Goal: Transaction & Acquisition: Book appointment/travel/reservation

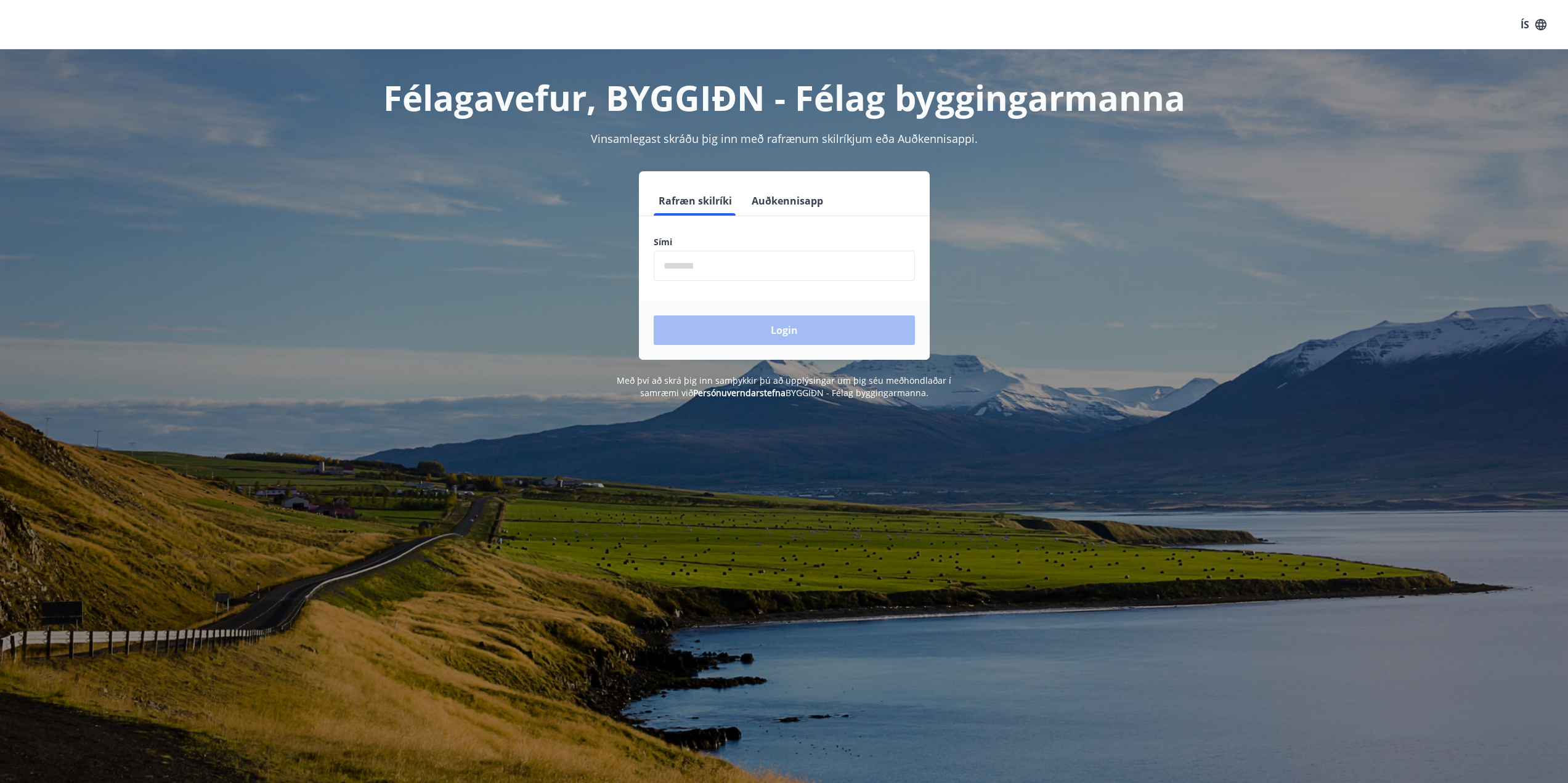
click at [730, 273] on input "phone" at bounding box center [784, 265] width 261 height 31
type input "********"
click at [735, 320] on button "Login" at bounding box center [784, 330] width 261 height 30
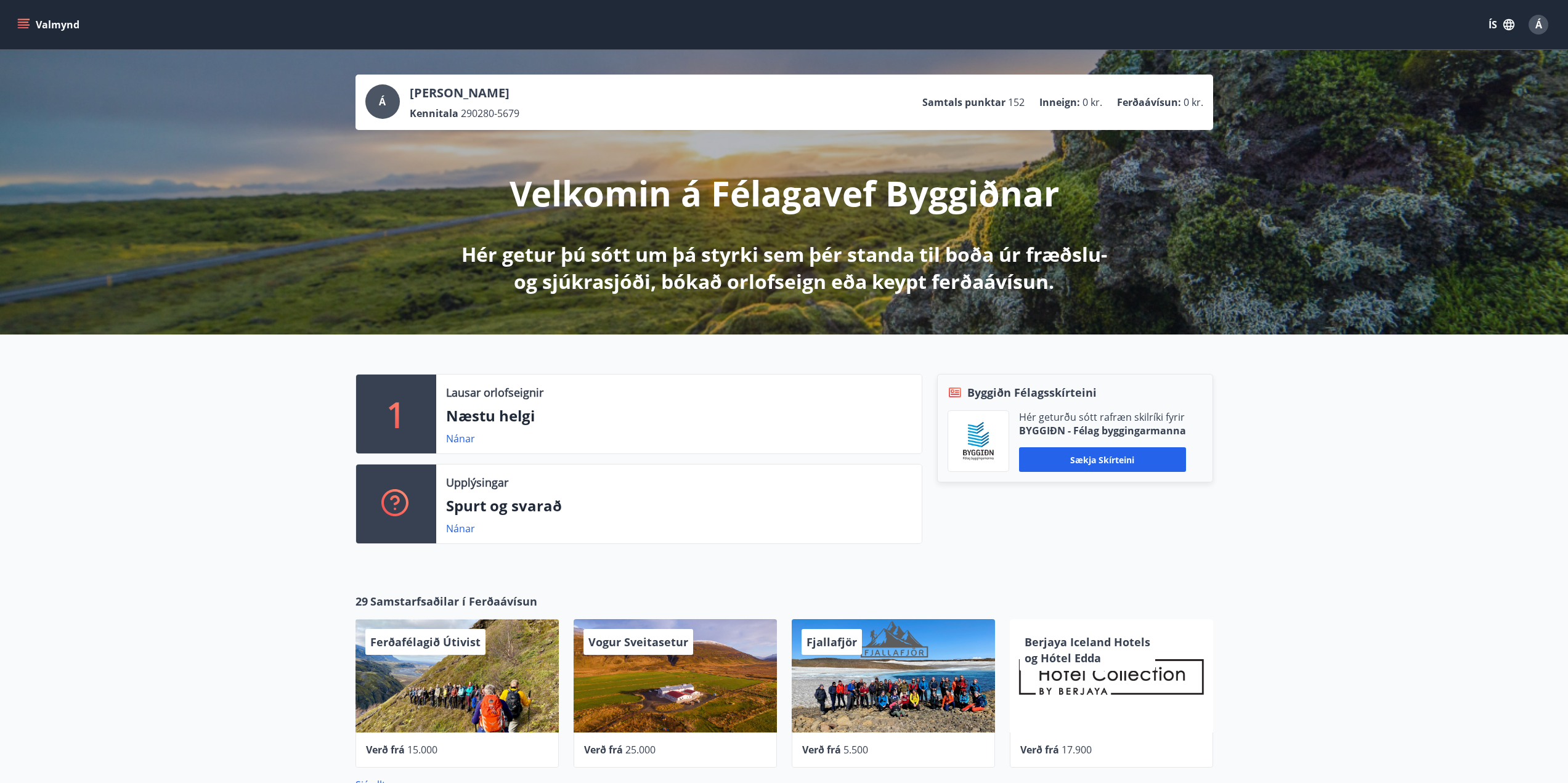
drag, startPoint x: 440, startPoint y: 105, endPoint x: 312, endPoint y: 106, distance: 128.0
click at [440, 105] on div "[PERSON_NAME] Kennitala 290280-5679" at bounding box center [464, 102] width 110 height 35
click at [35, 40] on div "Valmynd ÍS Á" at bounding box center [784, 24] width 1568 height 49
click at [39, 26] on button "Valmynd" at bounding box center [50, 24] width 70 height 22
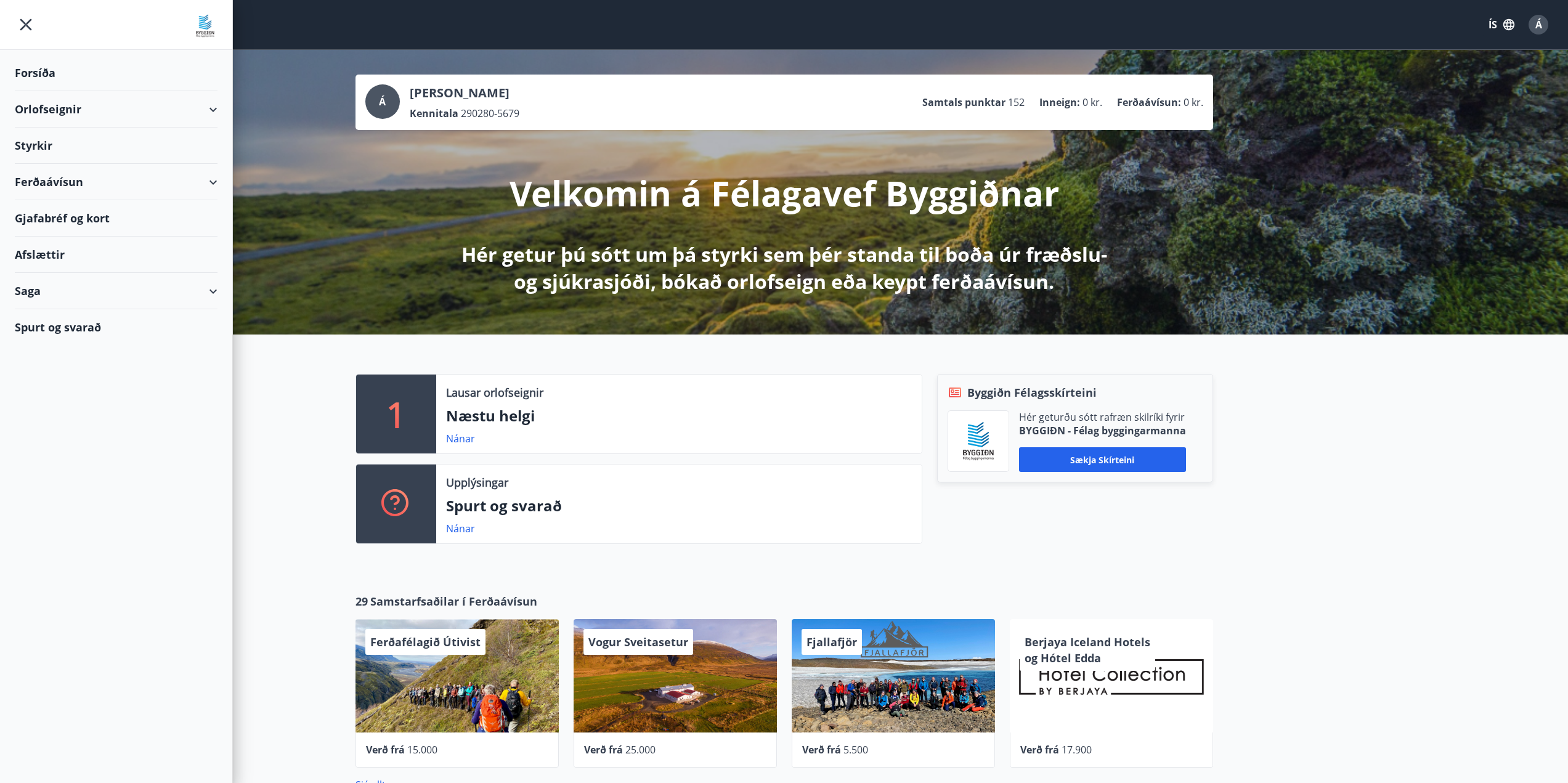
click at [207, 111] on div "Orlofseignir" at bounding box center [116, 109] width 203 height 36
click at [51, 134] on div "Framboð" at bounding box center [116, 141] width 183 height 26
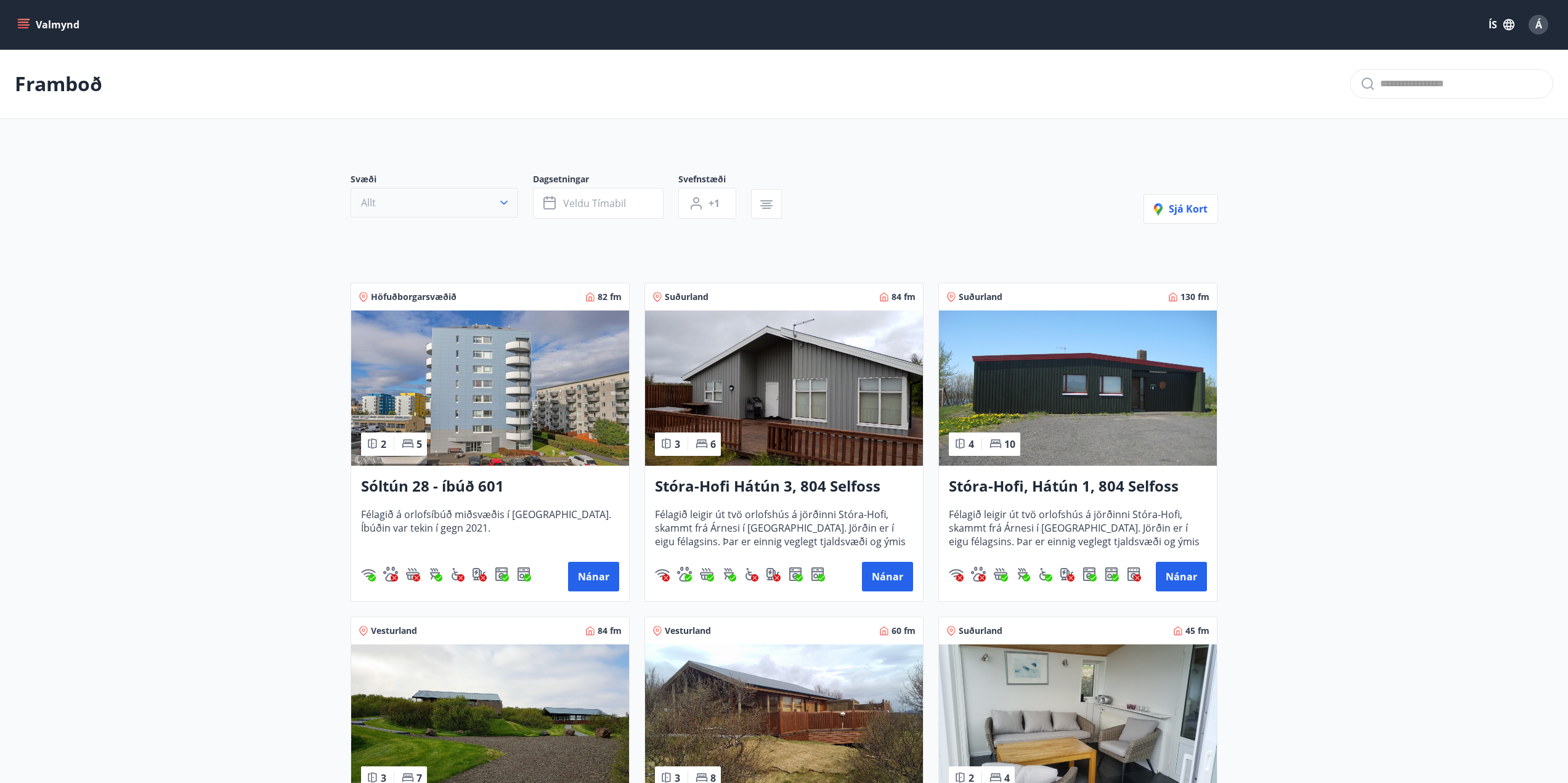
click at [461, 190] on button "Allt" at bounding box center [434, 203] width 168 height 30
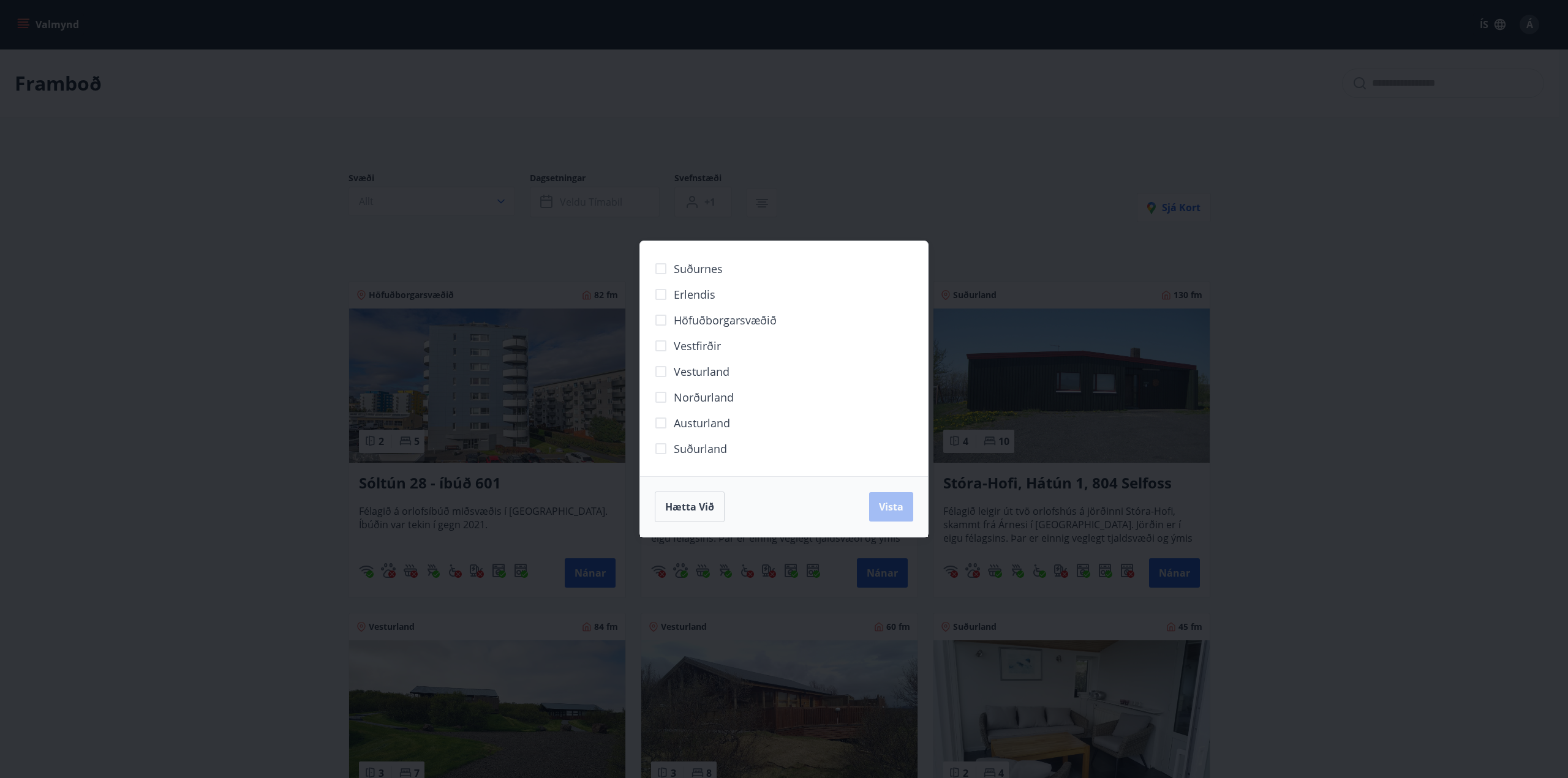
click at [675, 399] on span "Norðurland" at bounding box center [704, 397] width 60 height 16
click at [893, 512] on span "Vista" at bounding box center [891, 506] width 25 height 13
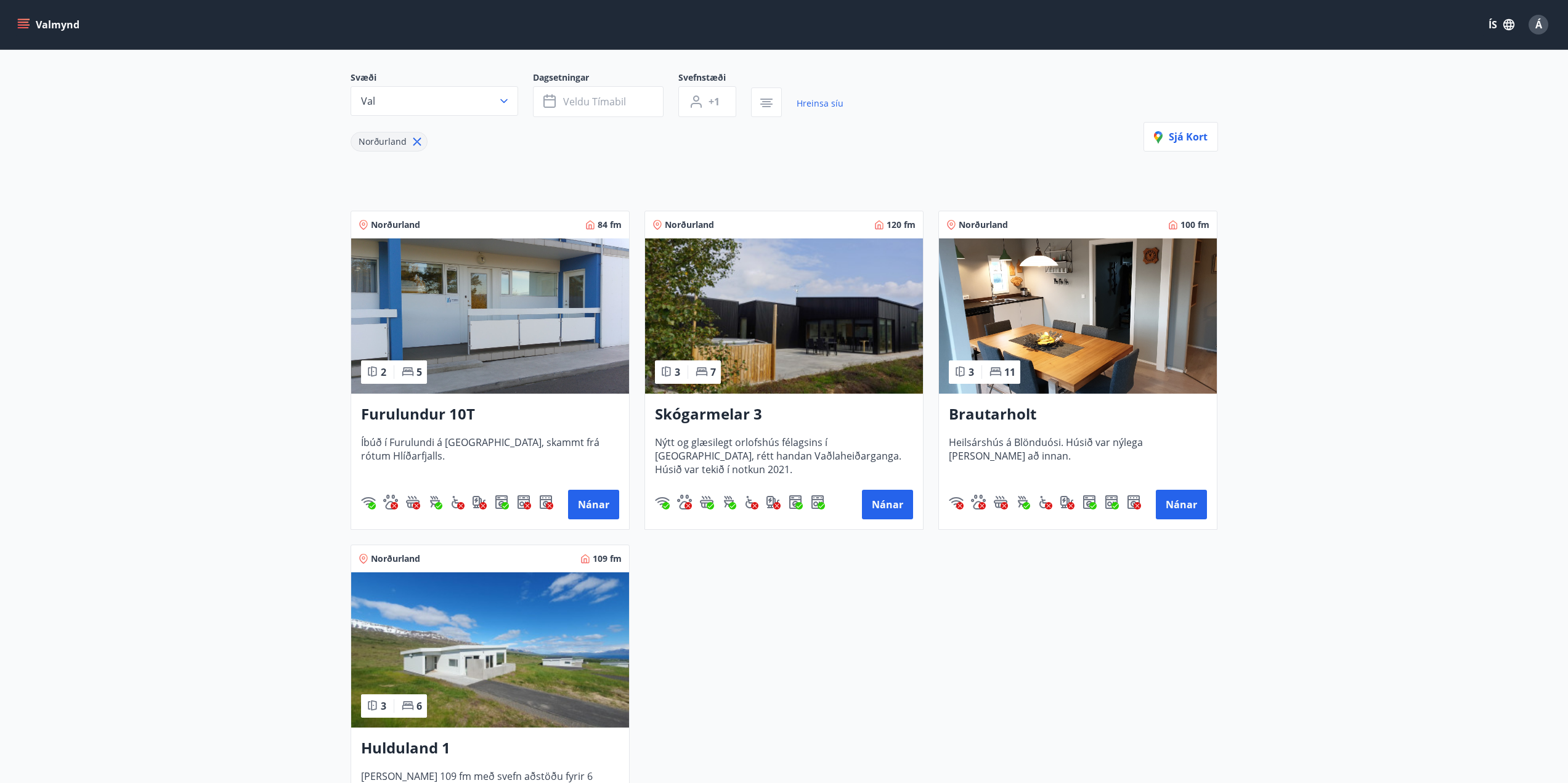
scroll to position [62, 0]
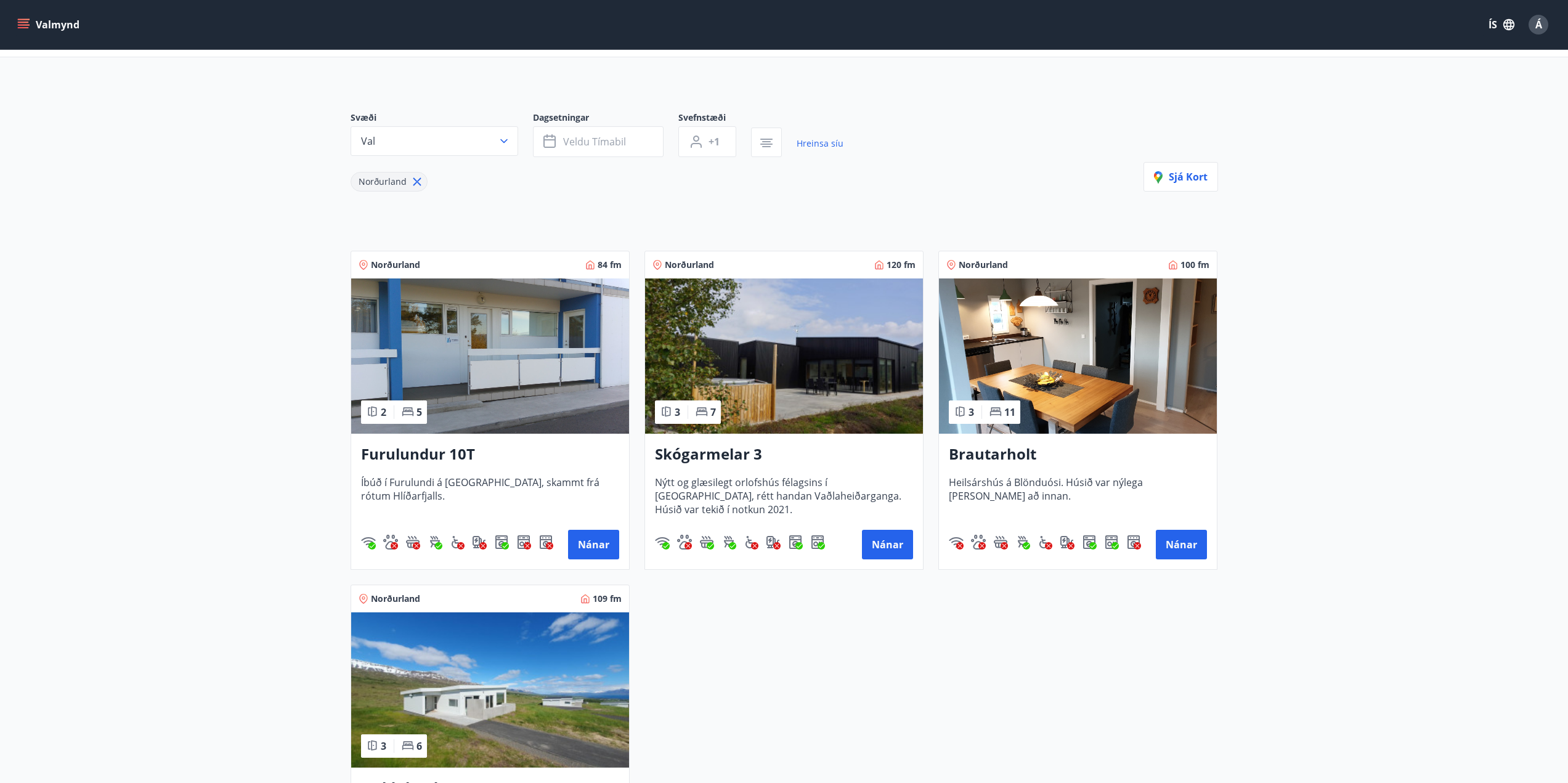
click at [525, 370] on img at bounding box center [490, 356] width 278 height 155
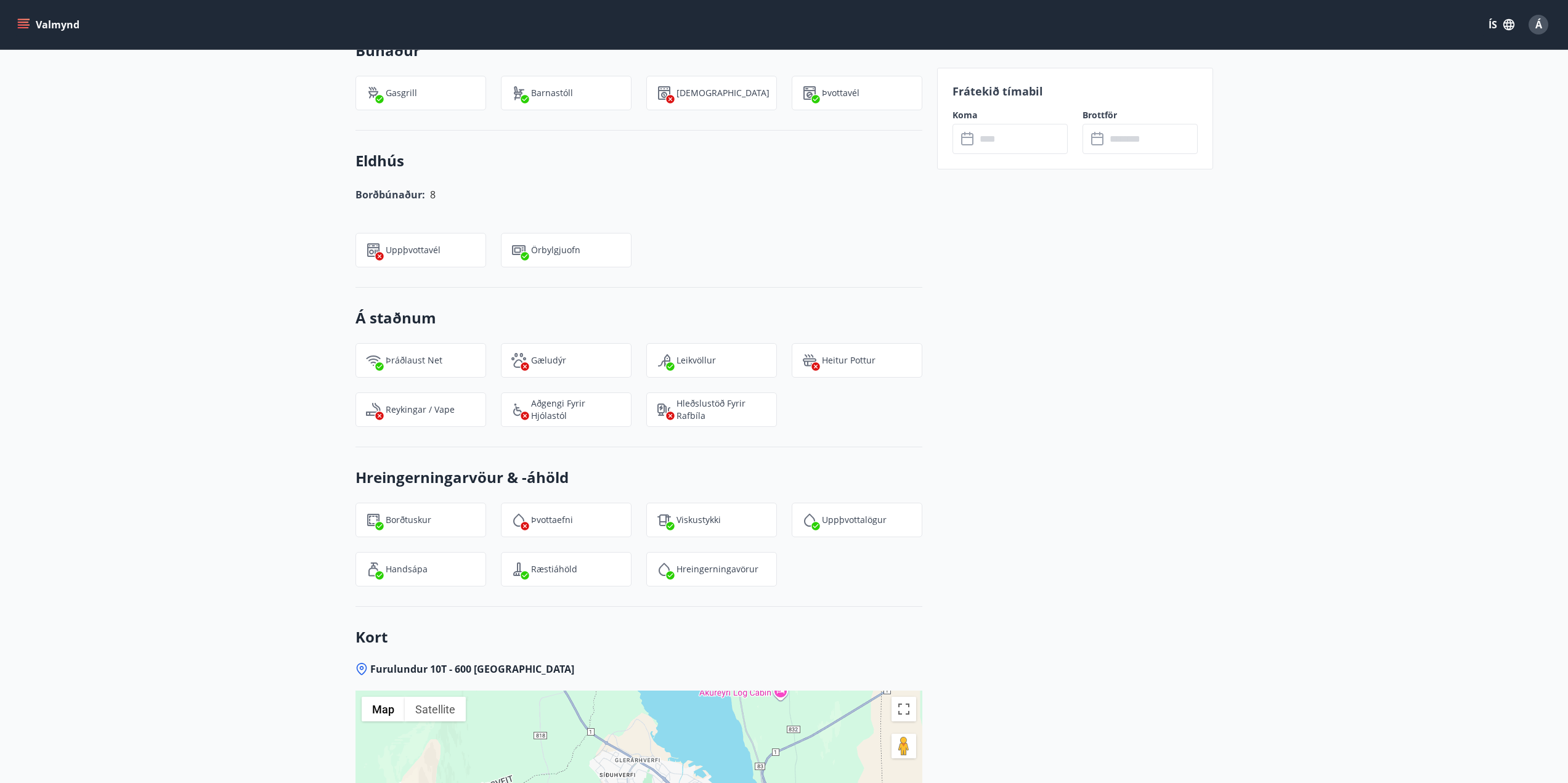
scroll to position [801, 0]
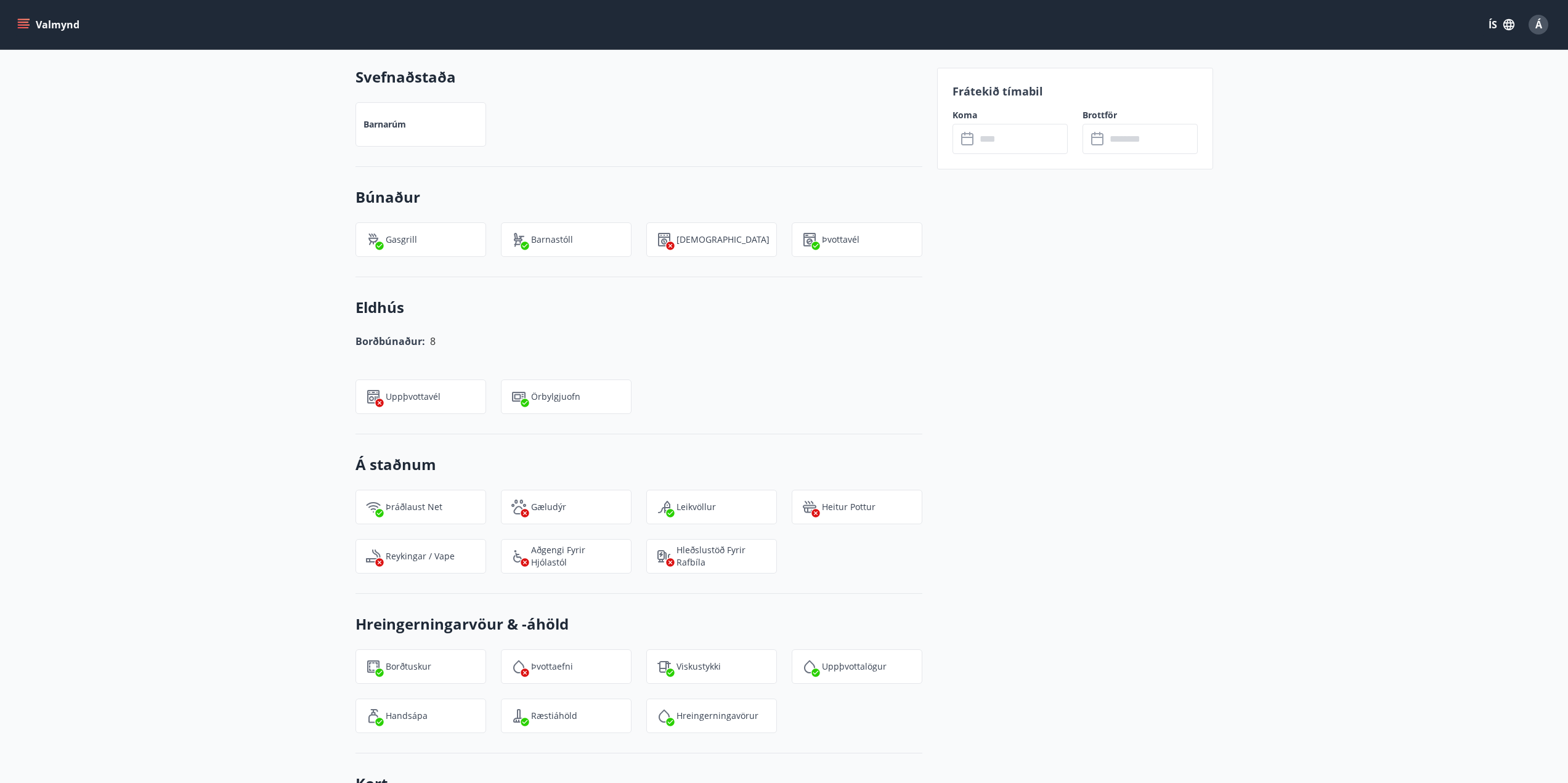
click at [997, 141] on input "text" at bounding box center [1021, 139] width 92 height 31
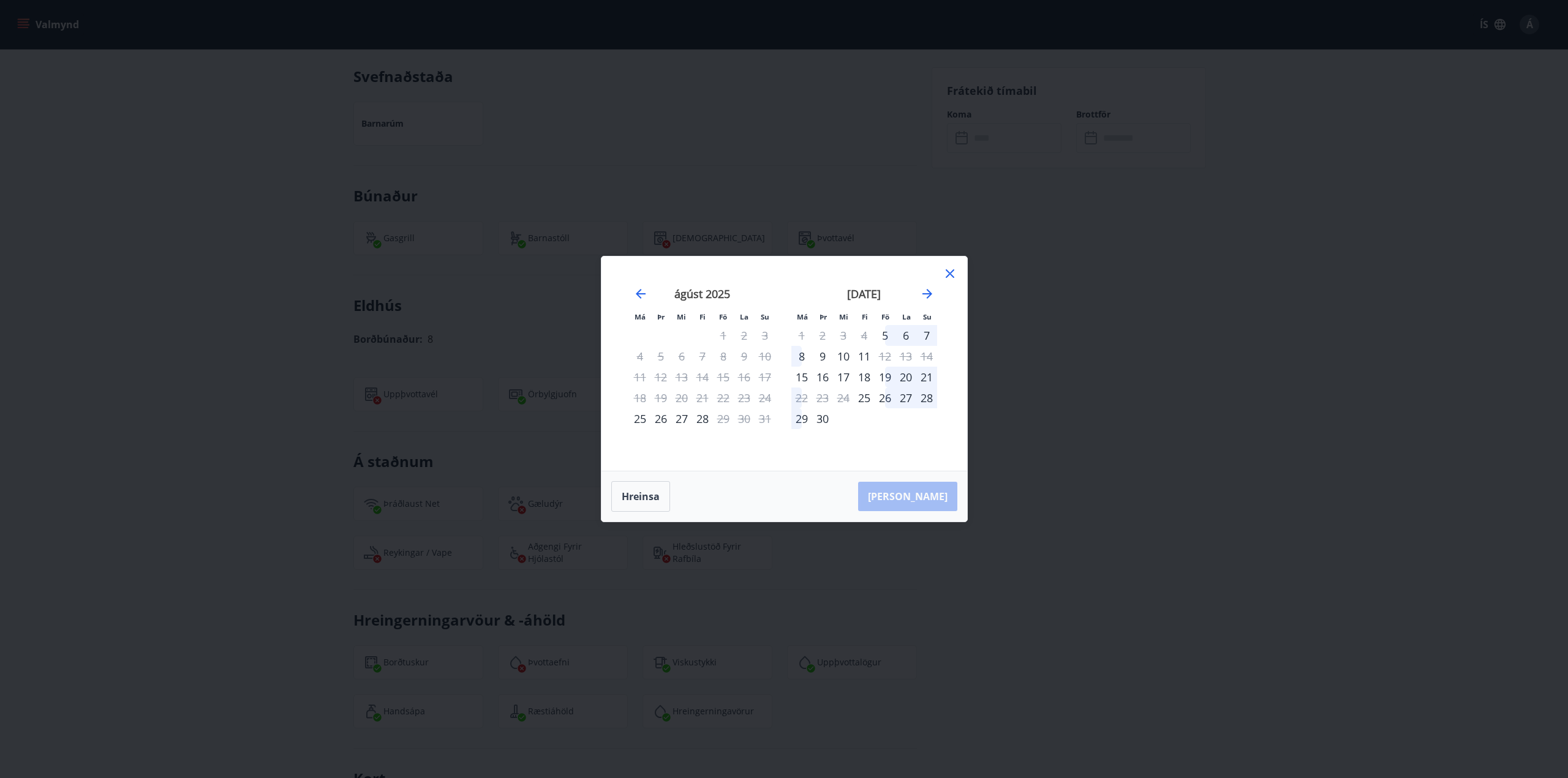
click at [886, 399] on div "26" at bounding box center [886, 399] width 21 height 21
click at [795, 420] on div "29" at bounding box center [802, 419] width 21 height 21
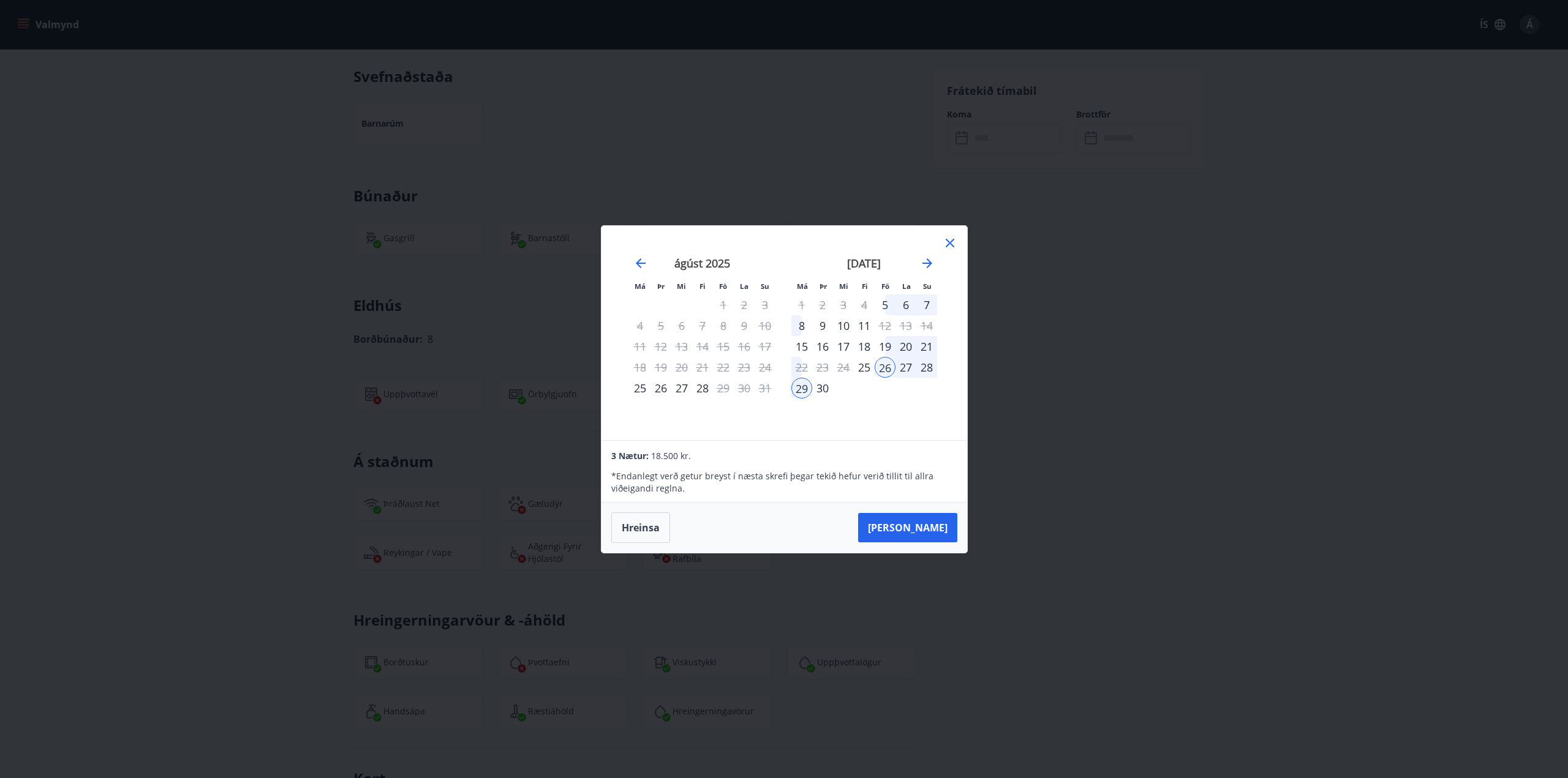
click at [922, 367] on div "28" at bounding box center [927, 367] width 21 height 21
click at [910, 370] on div "27" at bounding box center [906, 367] width 21 height 21
click at [949, 250] on div at bounding box center [950, 245] width 15 height 18
click at [951, 243] on icon at bounding box center [950, 243] width 15 height 15
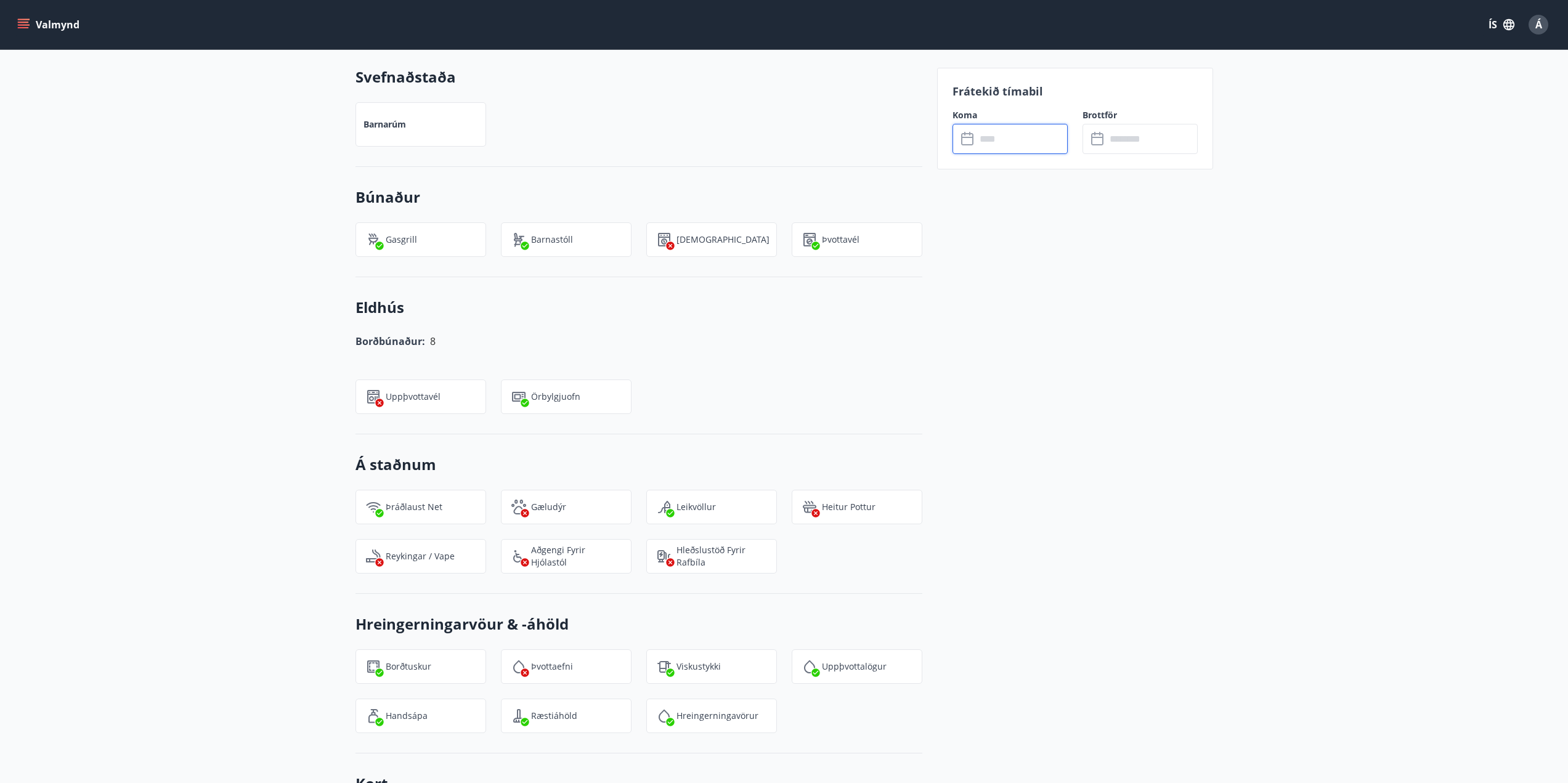
click at [993, 134] on input "text" at bounding box center [1021, 139] width 92 height 31
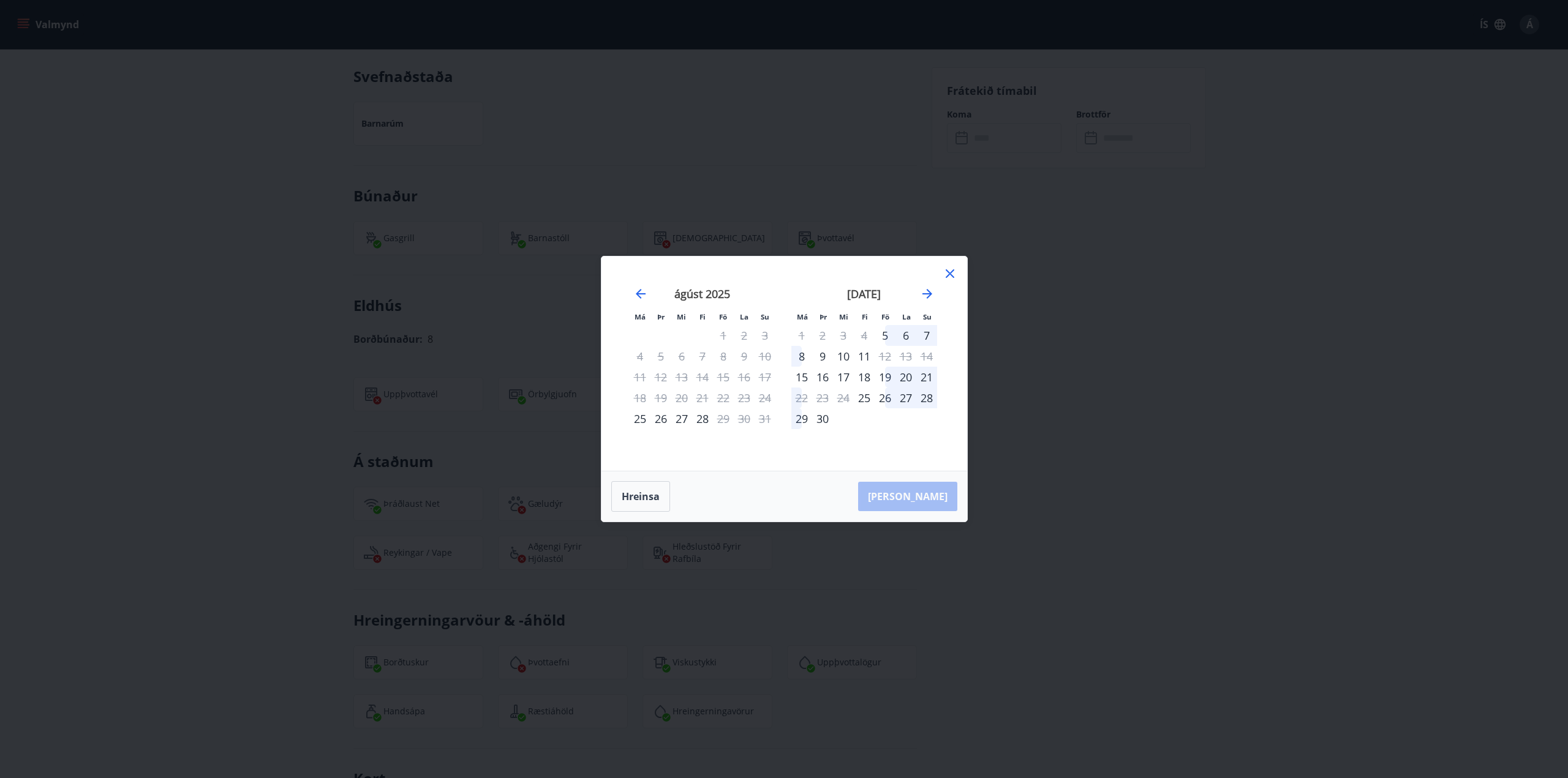
click at [878, 396] on div "26" at bounding box center [886, 399] width 21 height 21
click at [906, 396] on div "27" at bounding box center [906, 399] width 21 height 21
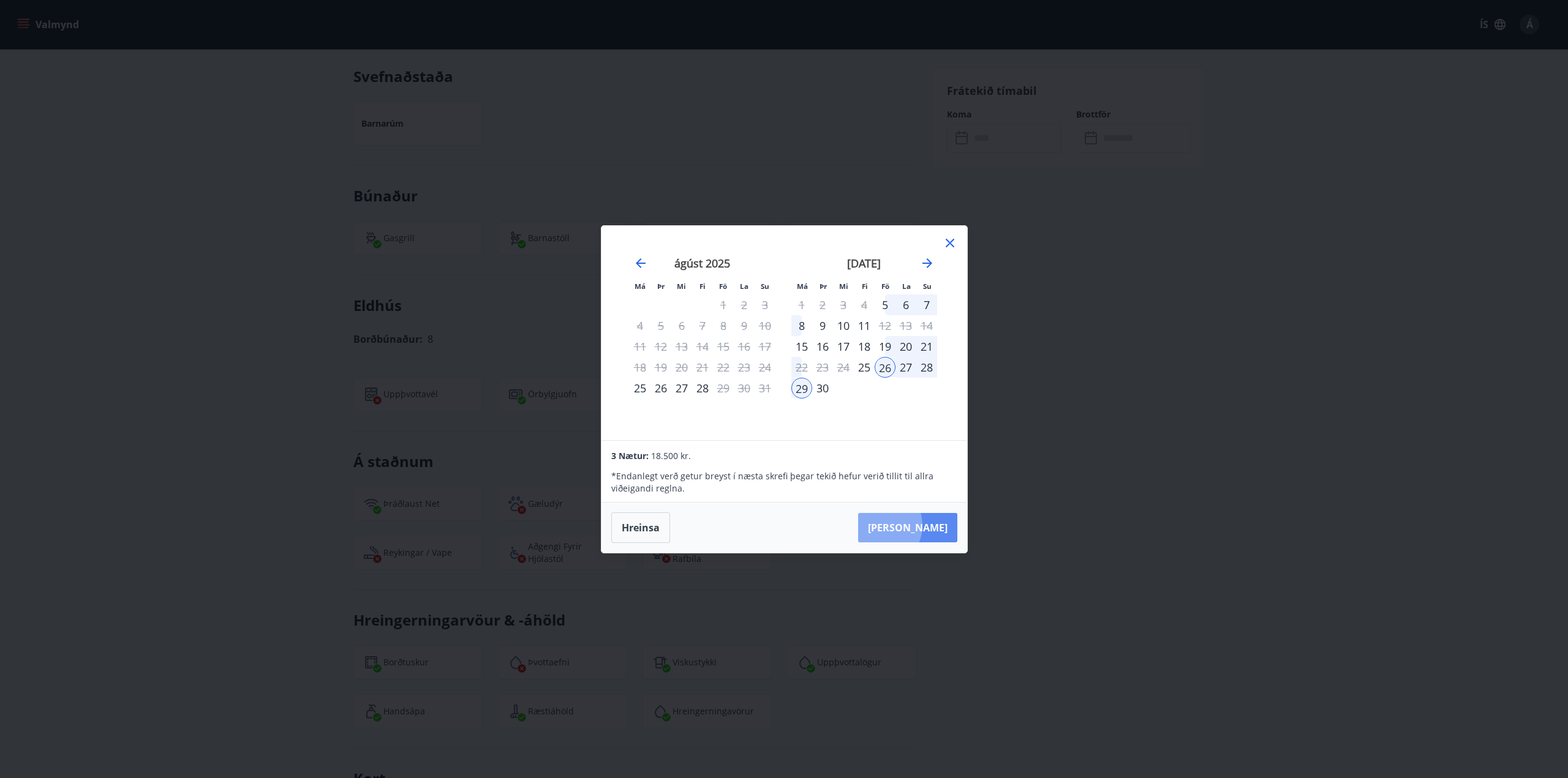
click at [917, 525] on button "Taka Frá" at bounding box center [907, 528] width 99 height 30
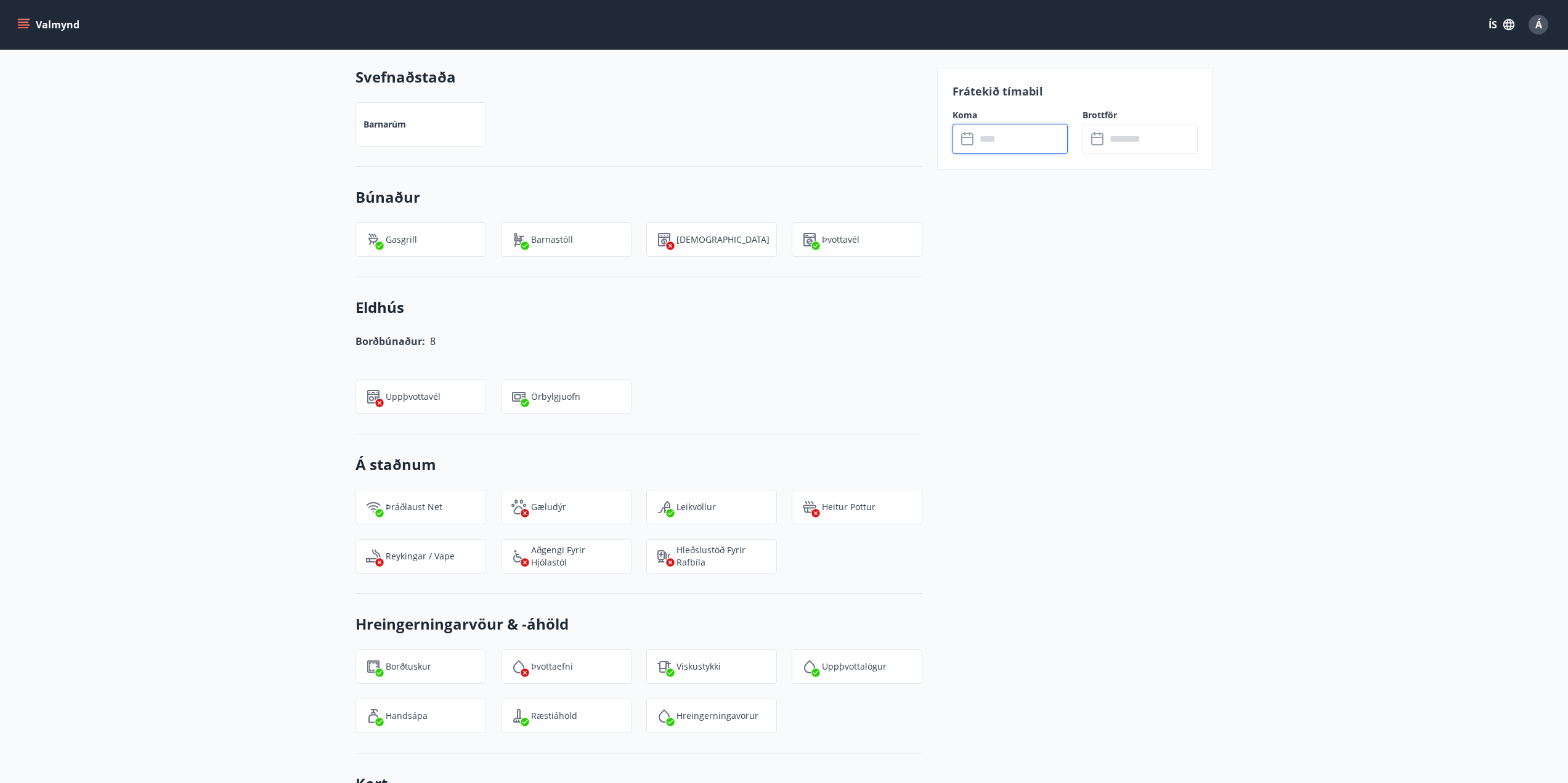
type input "******"
click at [1155, 256] on button "Greiða" at bounding box center [1140, 252] width 115 height 30
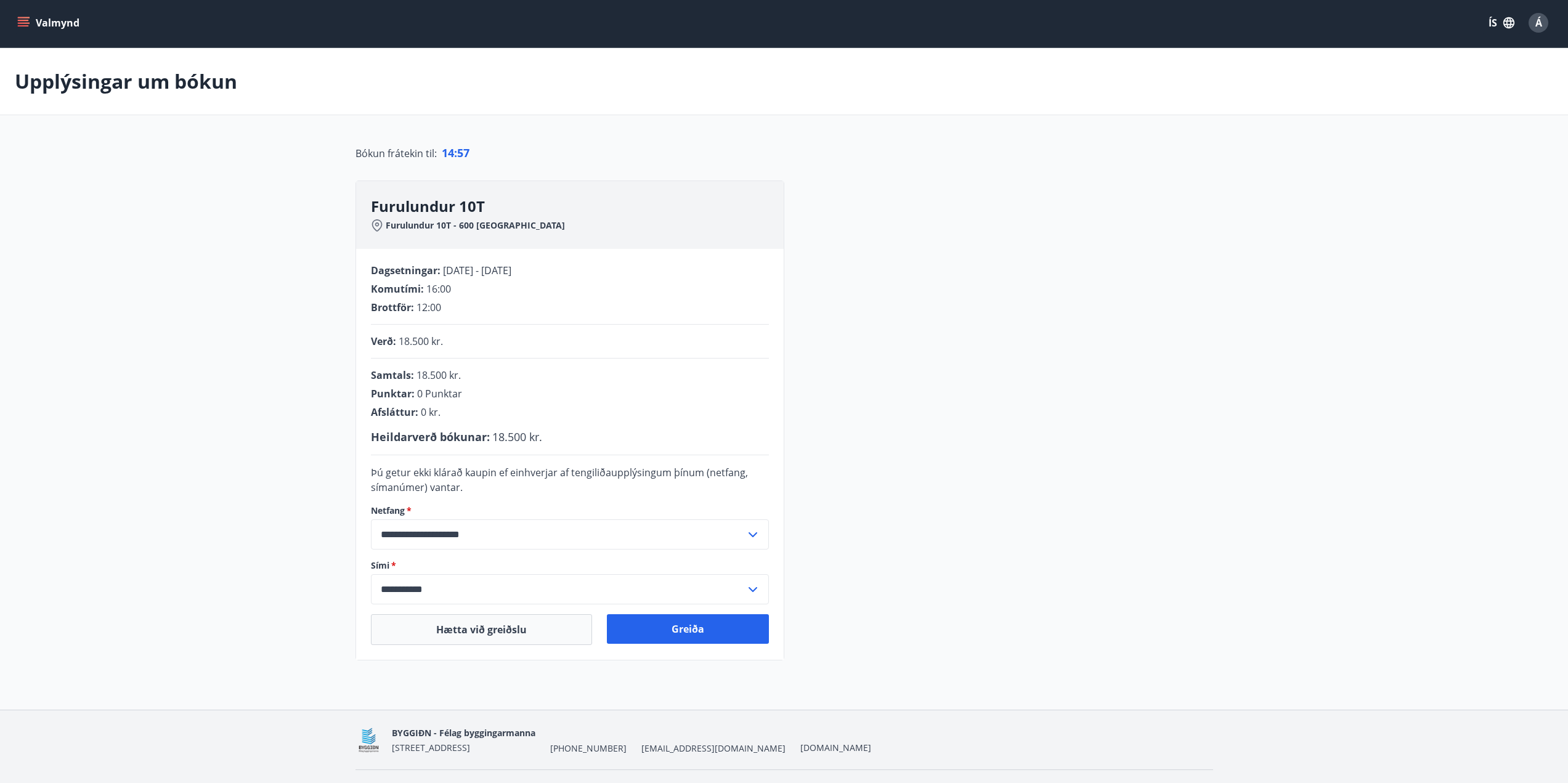
scroll to position [32, 0]
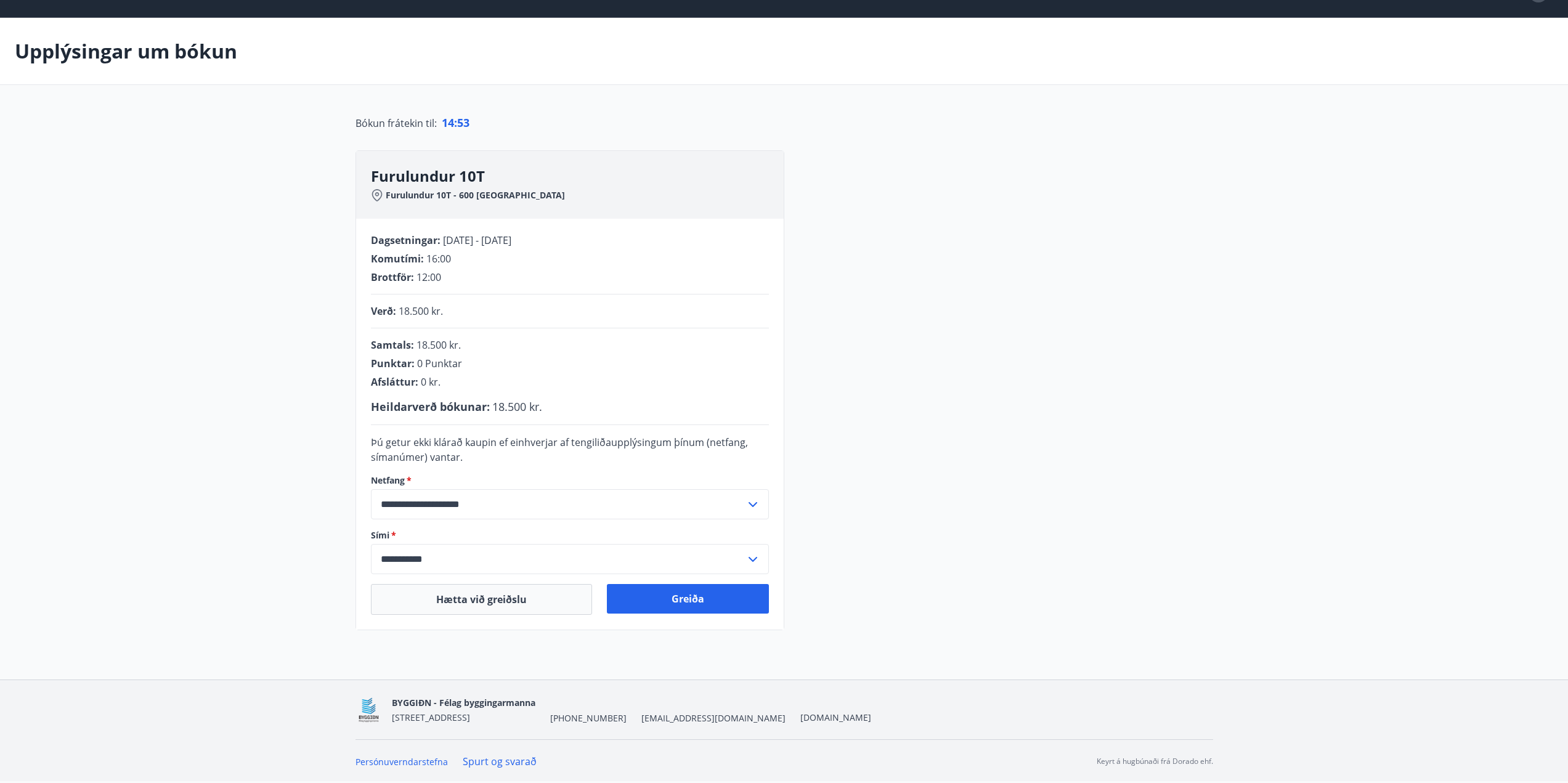
click at [401, 561] on input "**********" at bounding box center [559, 559] width 375 height 31
click at [700, 601] on button "Greiða" at bounding box center [688, 599] width 162 height 30
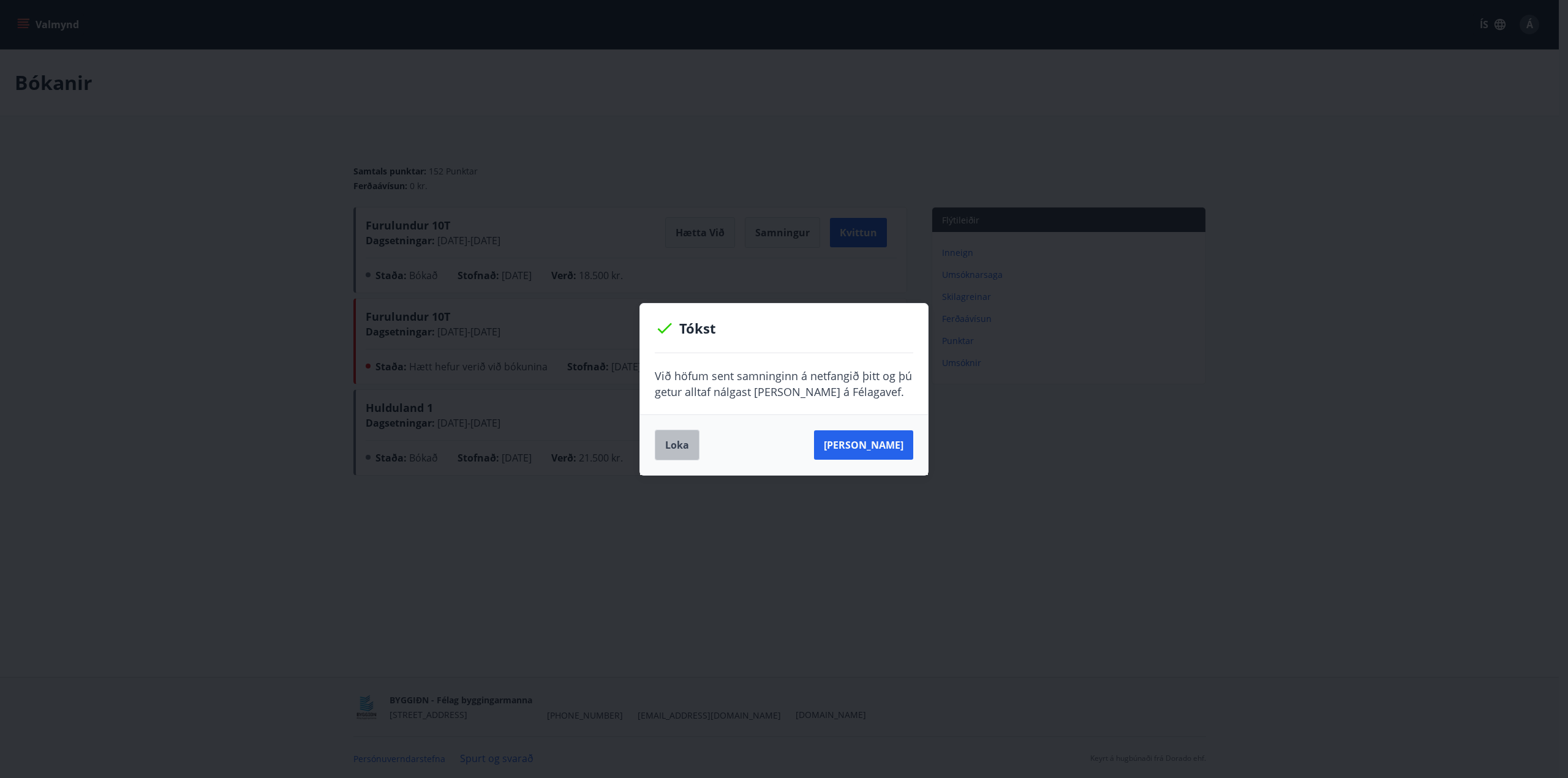
click at [667, 444] on button "Loka" at bounding box center [677, 444] width 44 height 30
